Goal: Task Accomplishment & Management: Complete application form

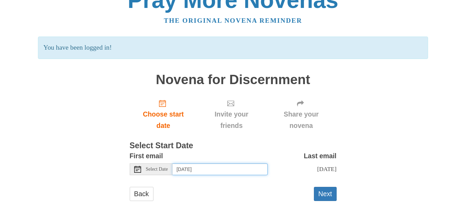
click at [243, 172] on input "[DATE]" at bounding box center [220, 170] width 95 height 12
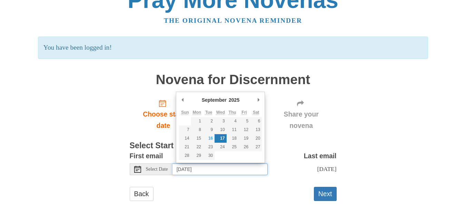
scroll to position [18, 0]
type input "[DATE]"
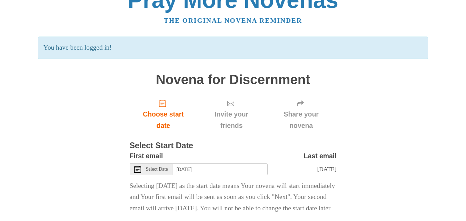
scroll to position [70, 0]
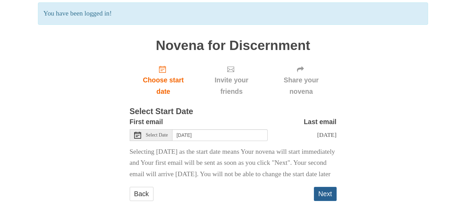
click at [322, 190] on button "Next" at bounding box center [325, 194] width 23 height 14
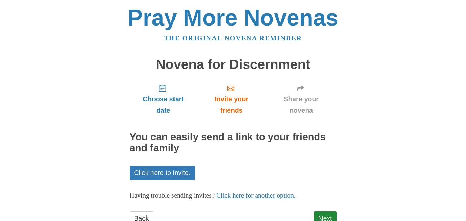
scroll to position [25, 0]
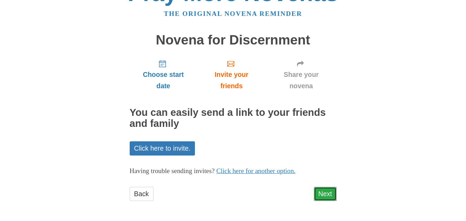
click at [324, 193] on link "Next" at bounding box center [325, 194] width 23 height 14
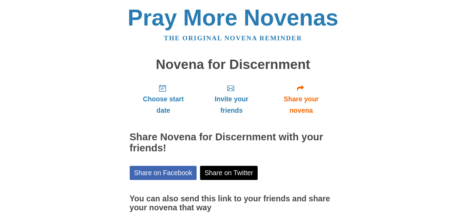
scroll to position [56, 0]
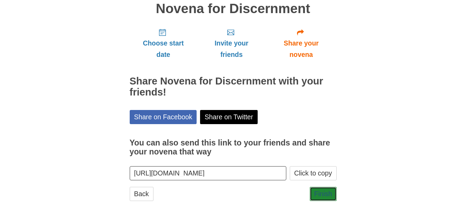
click at [324, 193] on link "Finish" at bounding box center [323, 194] width 27 height 14
